Goal: Information Seeking & Learning: Learn about a topic

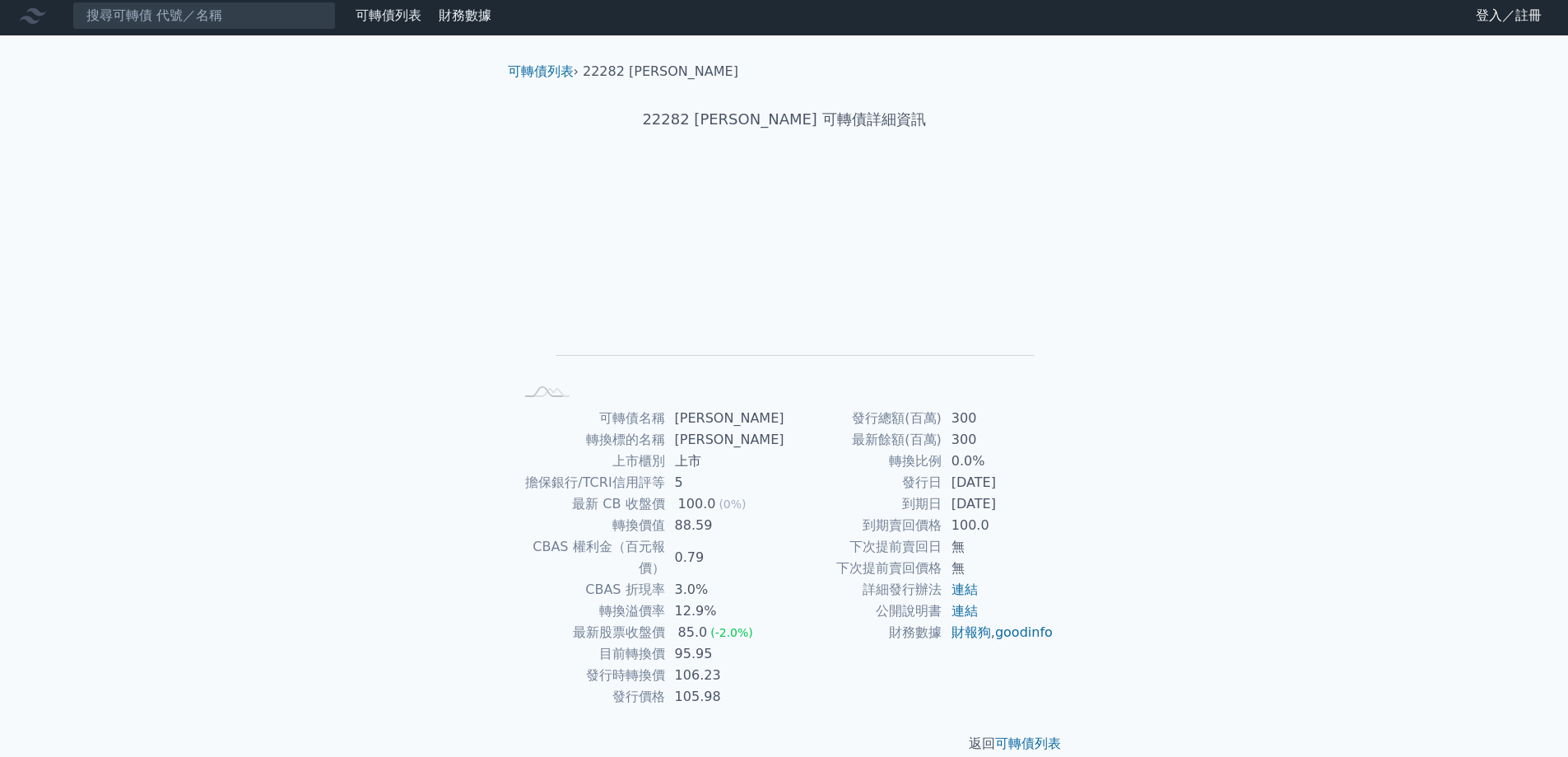
scroll to position [6, 0]
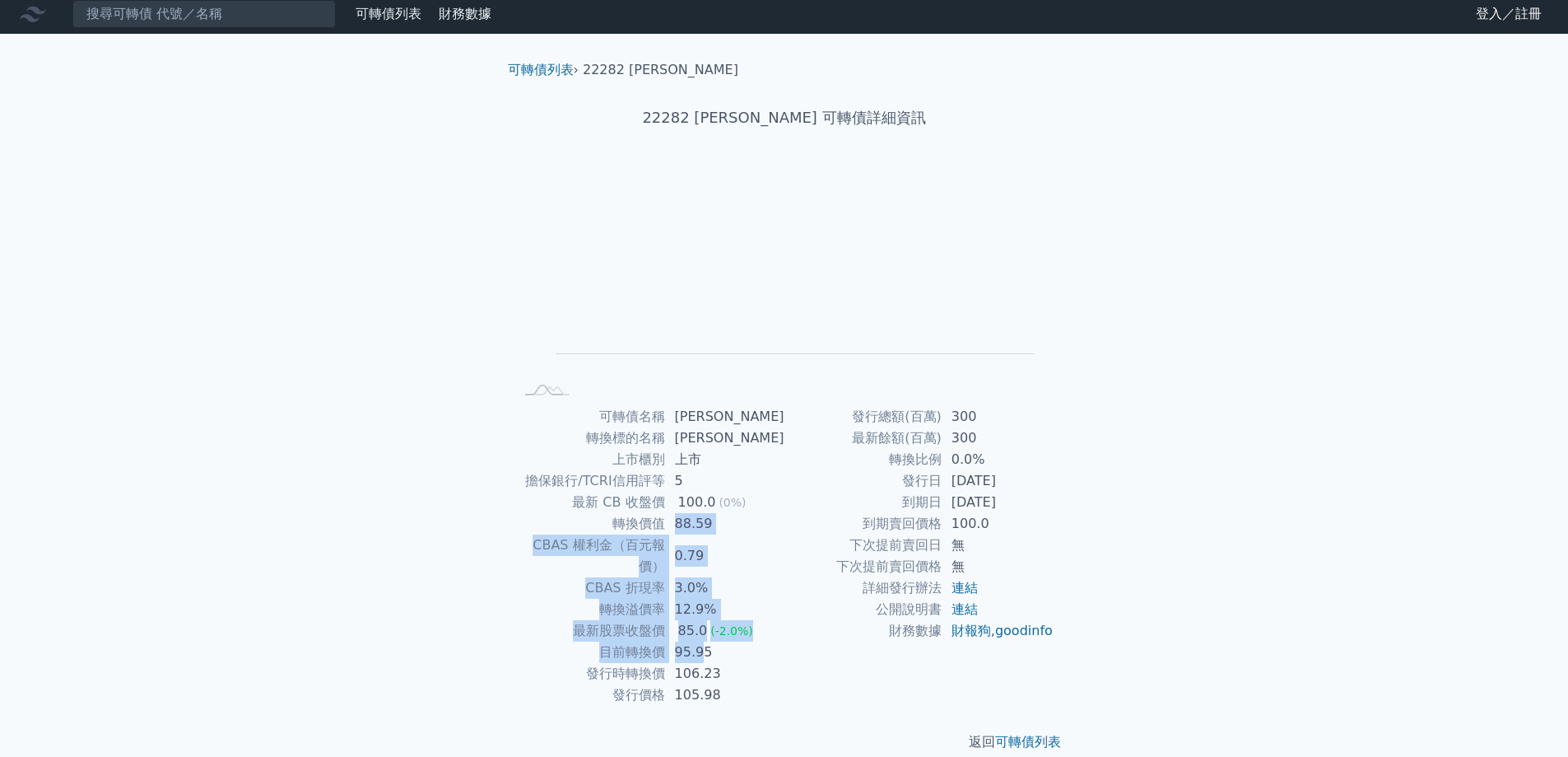
drag, startPoint x: 685, startPoint y: 525, endPoint x: 707, endPoint y: 626, distance: 103.4
click at [707, 626] on tbody "可轉債名稱 劍麟二 轉換標的名稱 劍麟 上市櫃別 上市 擔保銀行/TCRI信用評等 5 最新 CB 收盤價 100.0 (0%) 轉換價值 88.59 CBA…" at bounding box center [649, 556] width 270 height 300
click at [707, 642] on td "95.95" at bounding box center [725, 652] width 120 height 22
drag, startPoint x: 697, startPoint y: 535, endPoint x: 697, endPoint y: 628, distance: 93.0
click at [697, 628] on tbody "可轉債名稱 劍麟二 轉換標的名稱 劍麟 上市櫃別 上市 擔保銀行/TCRI信用評等 5 最新 CB 收盤價 100.0 (0%) 轉換價值 88.59 CBA…" at bounding box center [649, 556] width 270 height 300
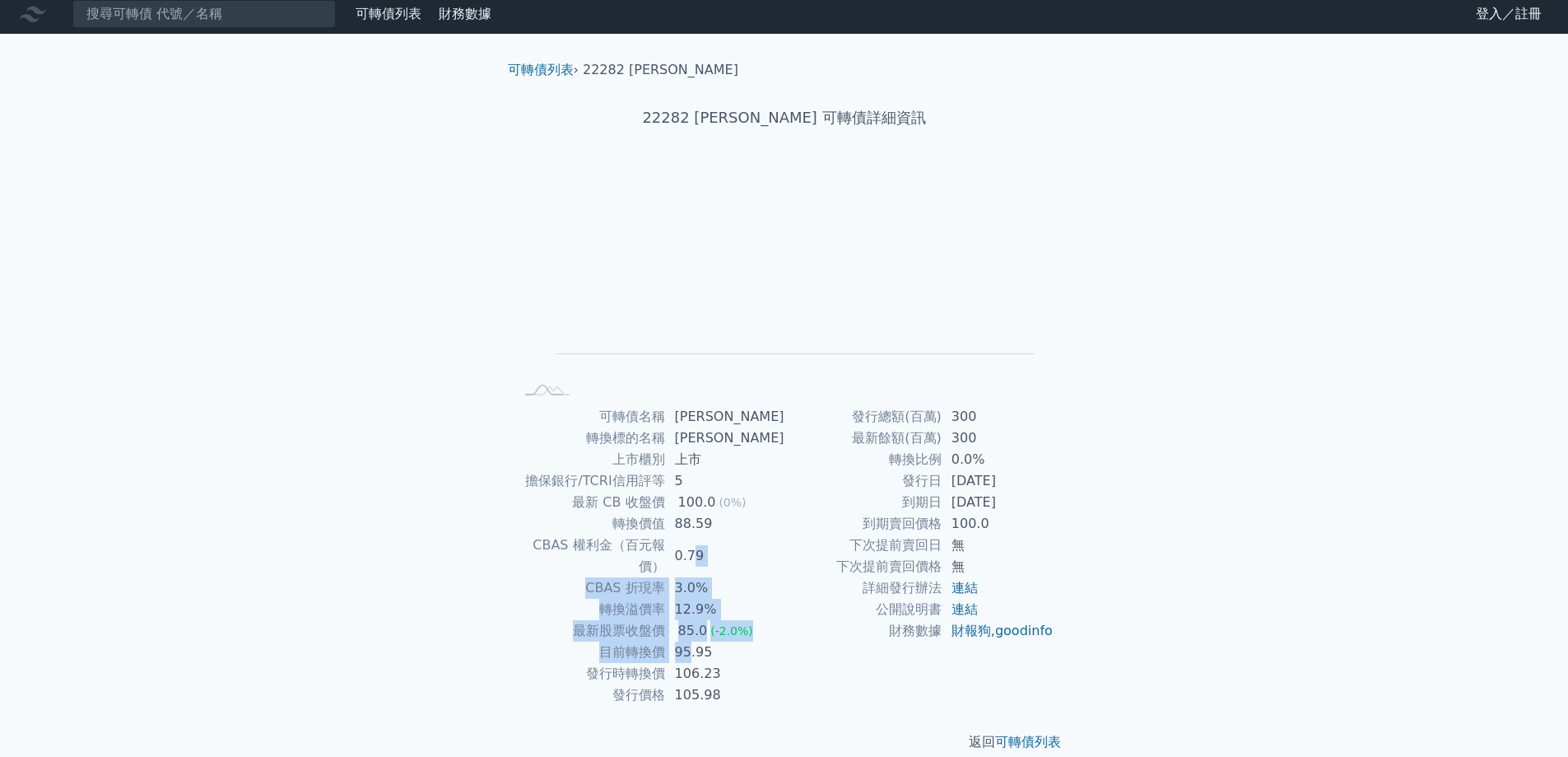
click at [697, 642] on td "95.95" at bounding box center [725, 652] width 120 height 22
drag, startPoint x: 683, startPoint y: 576, endPoint x: 688, endPoint y: 623, distance: 47.3
click at [688, 623] on tbody "可轉債名稱 劍麟二 轉換標的名稱 劍麟 上市櫃別 上市 擔保銀行/TCRI信用評等 5 最新 CB 收盤價 100.0 (0%) 轉換價值 88.59 CBA…" at bounding box center [649, 556] width 270 height 300
click at [689, 642] on td "95.95" at bounding box center [725, 652] width 120 height 22
drag, startPoint x: 695, startPoint y: 578, endPoint x: 696, endPoint y: 627, distance: 49.0
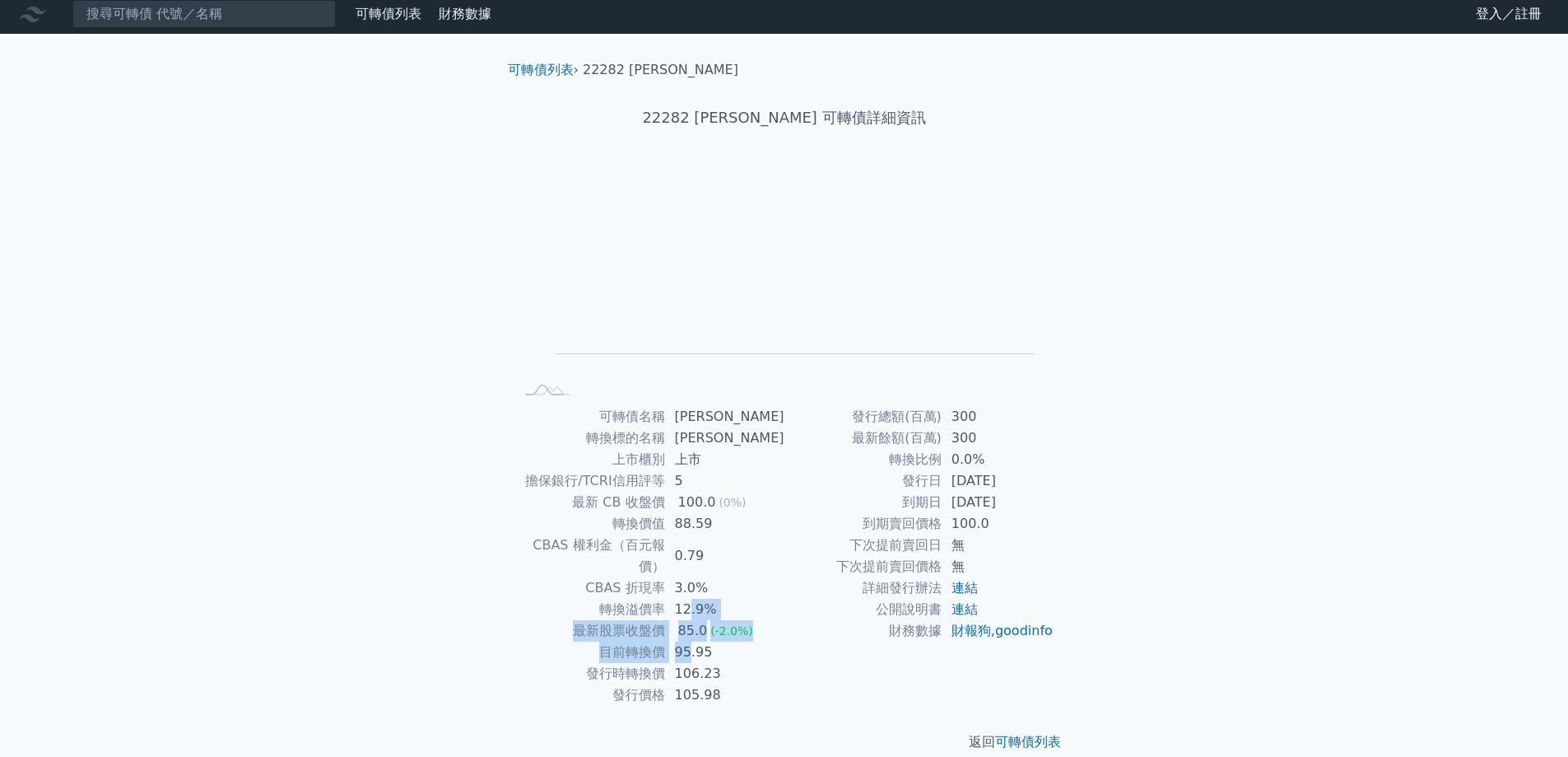
click at [696, 627] on tbody "可轉債名稱 劍麟二 轉換標的名稱 劍麟 上市櫃別 上市 擔保銀行/TCRI信用評等 5 最新 CB 收盤價 100.0 (0%) 轉換價值 88.59 CBA…" at bounding box center [649, 556] width 270 height 300
click at [696, 642] on td "95.95" at bounding box center [725, 652] width 120 height 22
drag, startPoint x: 696, startPoint y: 591, endPoint x: 696, endPoint y: 622, distance: 31.0
click at [696, 622] on tbody "可轉債名稱 劍麟二 轉換標的名稱 劍麟 上市櫃別 上市 擔保銀行/TCRI信用評等 5 最新 CB 收盤價 100.0 (0%) 轉換價值 88.59 CBA…" at bounding box center [649, 556] width 270 height 300
click at [694, 642] on td "95.95" at bounding box center [725, 652] width 120 height 22
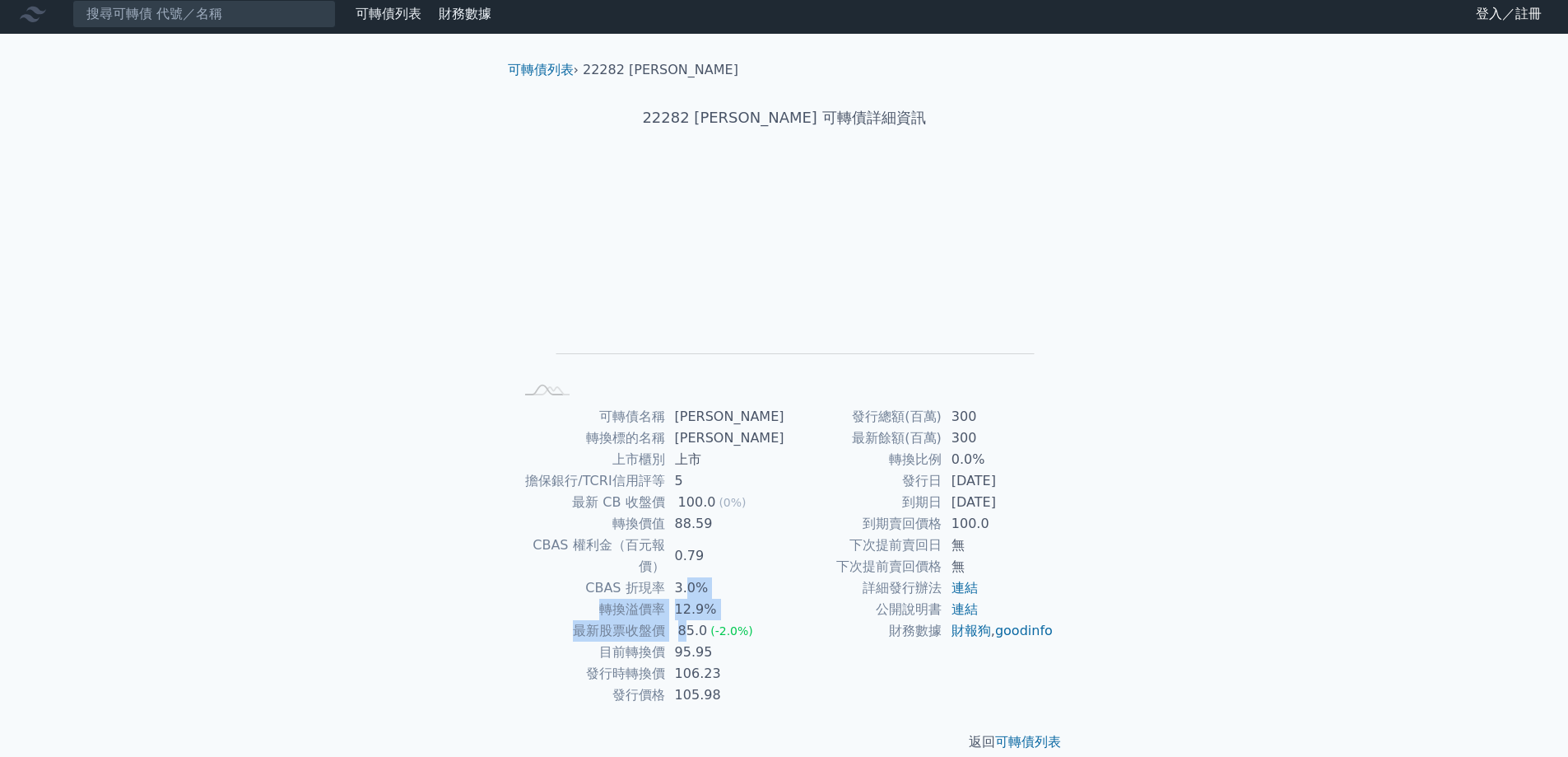
drag, startPoint x: 692, startPoint y: 569, endPoint x: 692, endPoint y: 614, distance: 45.0
click at [692, 614] on tbody "可轉債名稱 劍麟二 轉換標的名稱 劍麟 上市櫃別 上市 擔保銀行/TCRI信用評等 5 最新 CB 收盤價 100.0 (0%) 轉換價值 88.59 CBA…" at bounding box center [649, 556] width 270 height 300
click at [692, 620] on div "85.0" at bounding box center [692, 631] width 36 height 22
drag, startPoint x: 687, startPoint y: 607, endPoint x: 783, endPoint y: 615, distance: 96.3
click at [783, 620] on td "85.0 (-2.0%)" at bounding box center [725, 631] width 120 height 22
